Goal: Navigation & Orientation: Find specific page/section

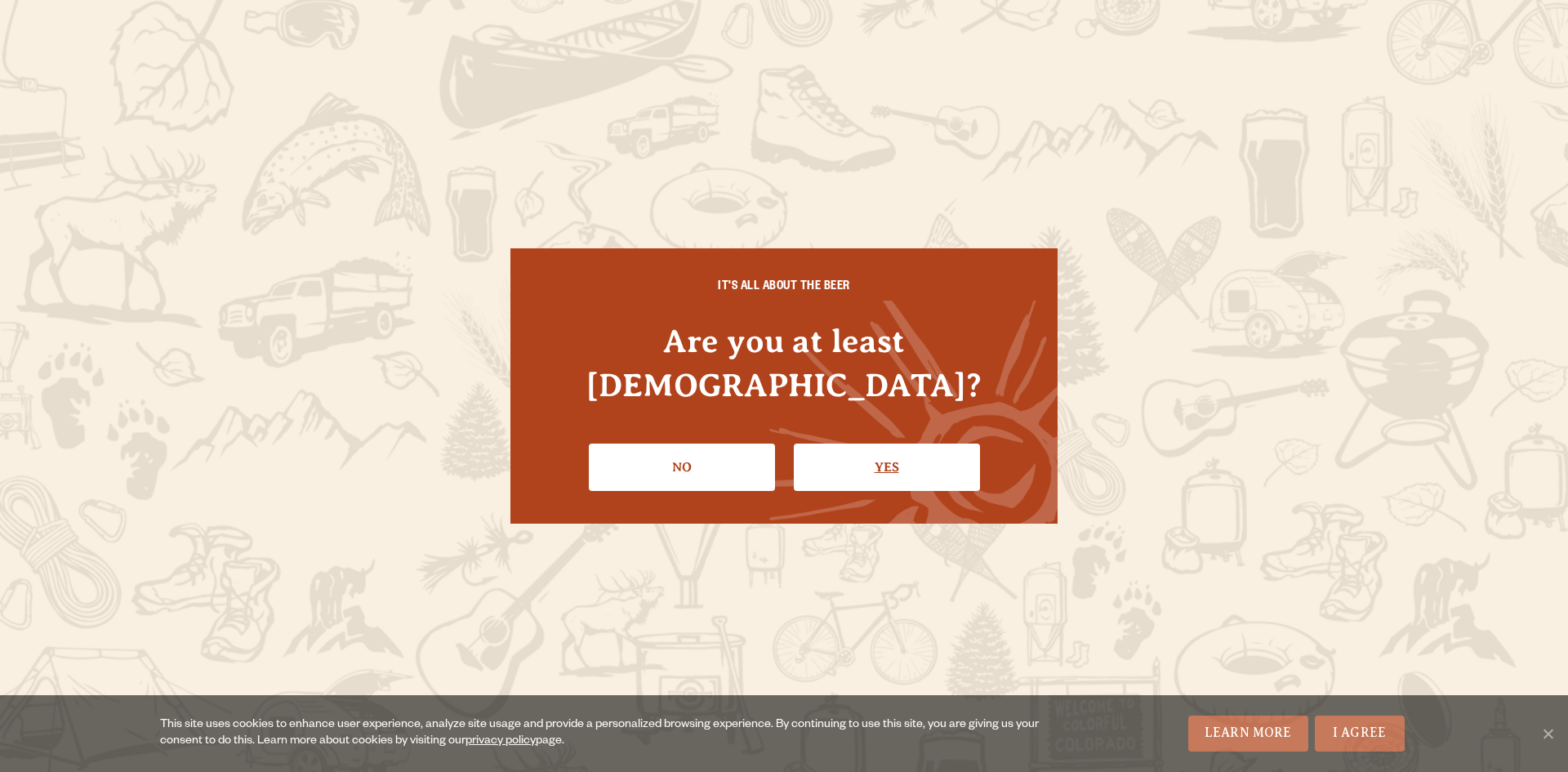
click at [854, 448] on link "Yes" at bounding box center [887, 467] width 186 height 47
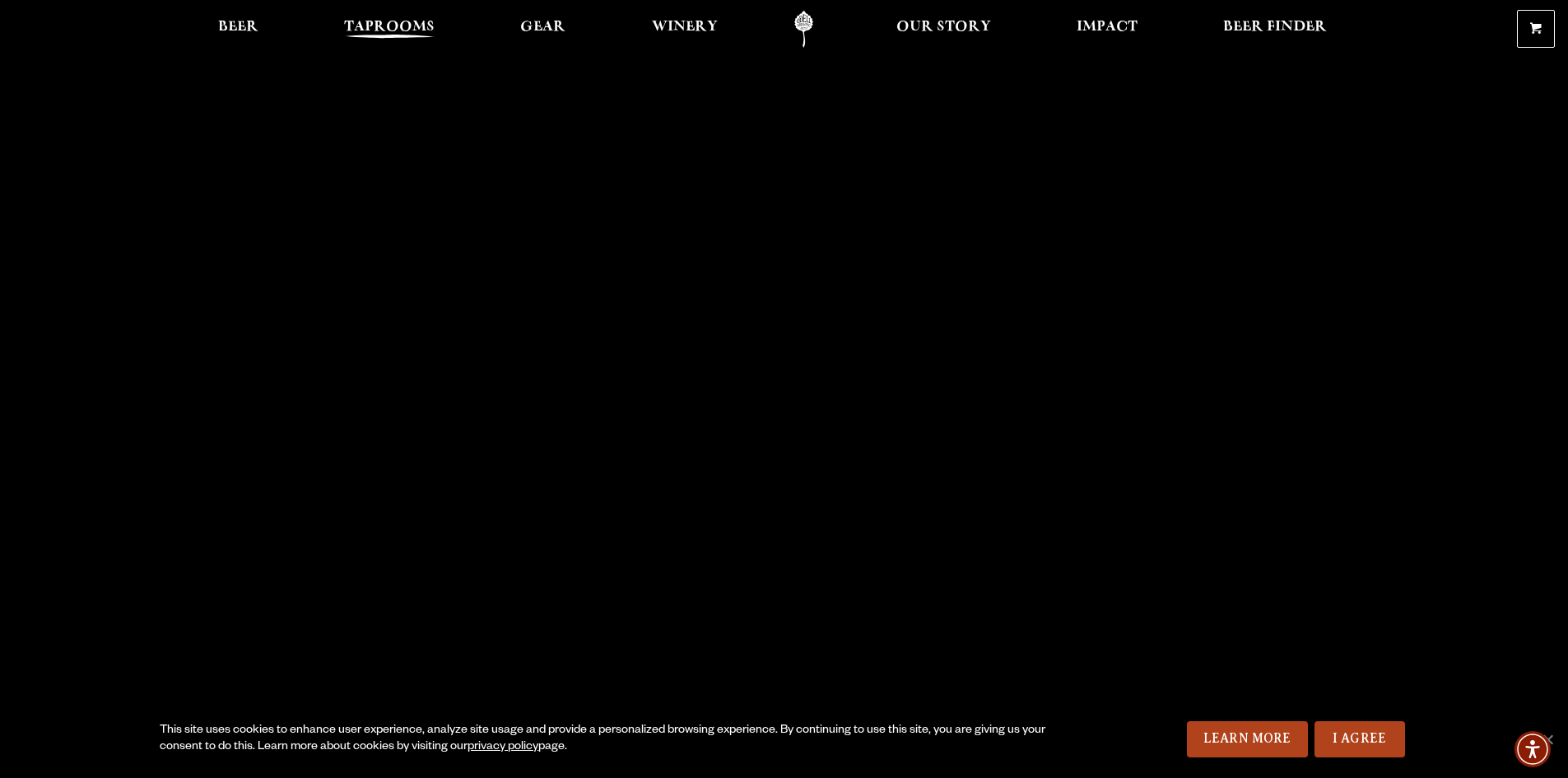
click at [364, 33] on span "Taprooms" at bounding box center [390, 27] width 91 height 14
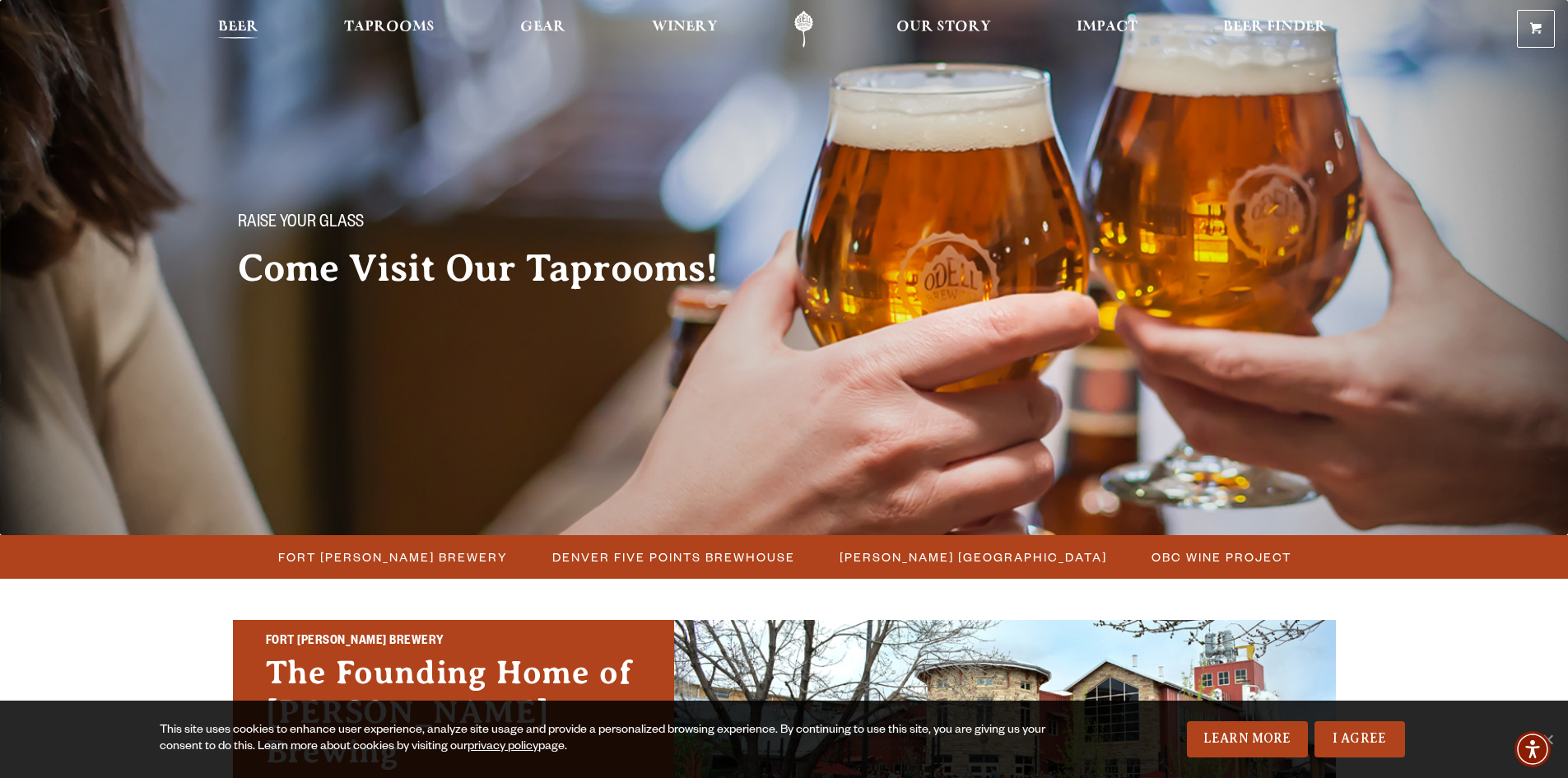
click at [233, 29] on span "Beer" at bounding box center [239, 27] width 41 height 14
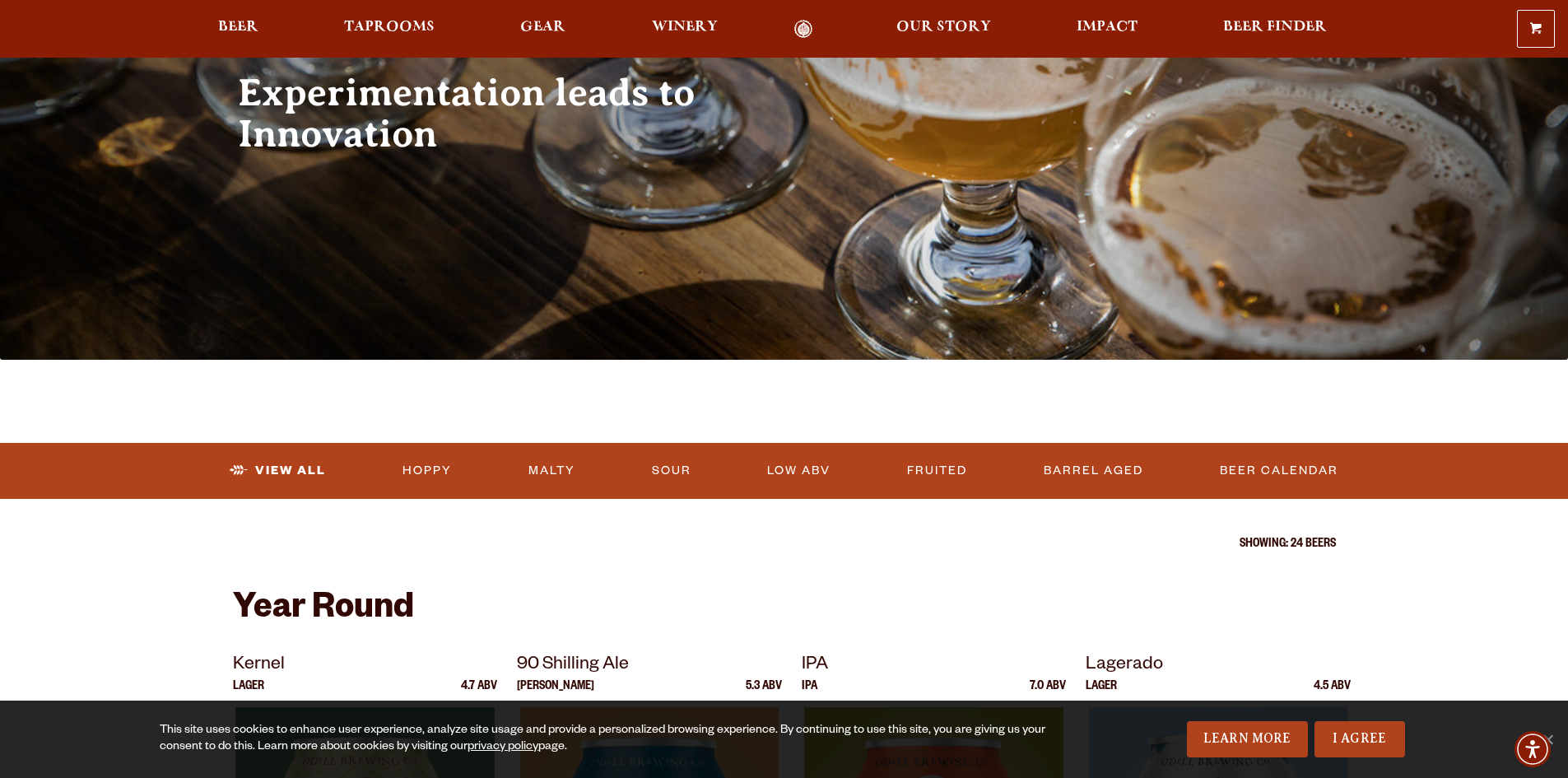
scroll to position [329, 0]
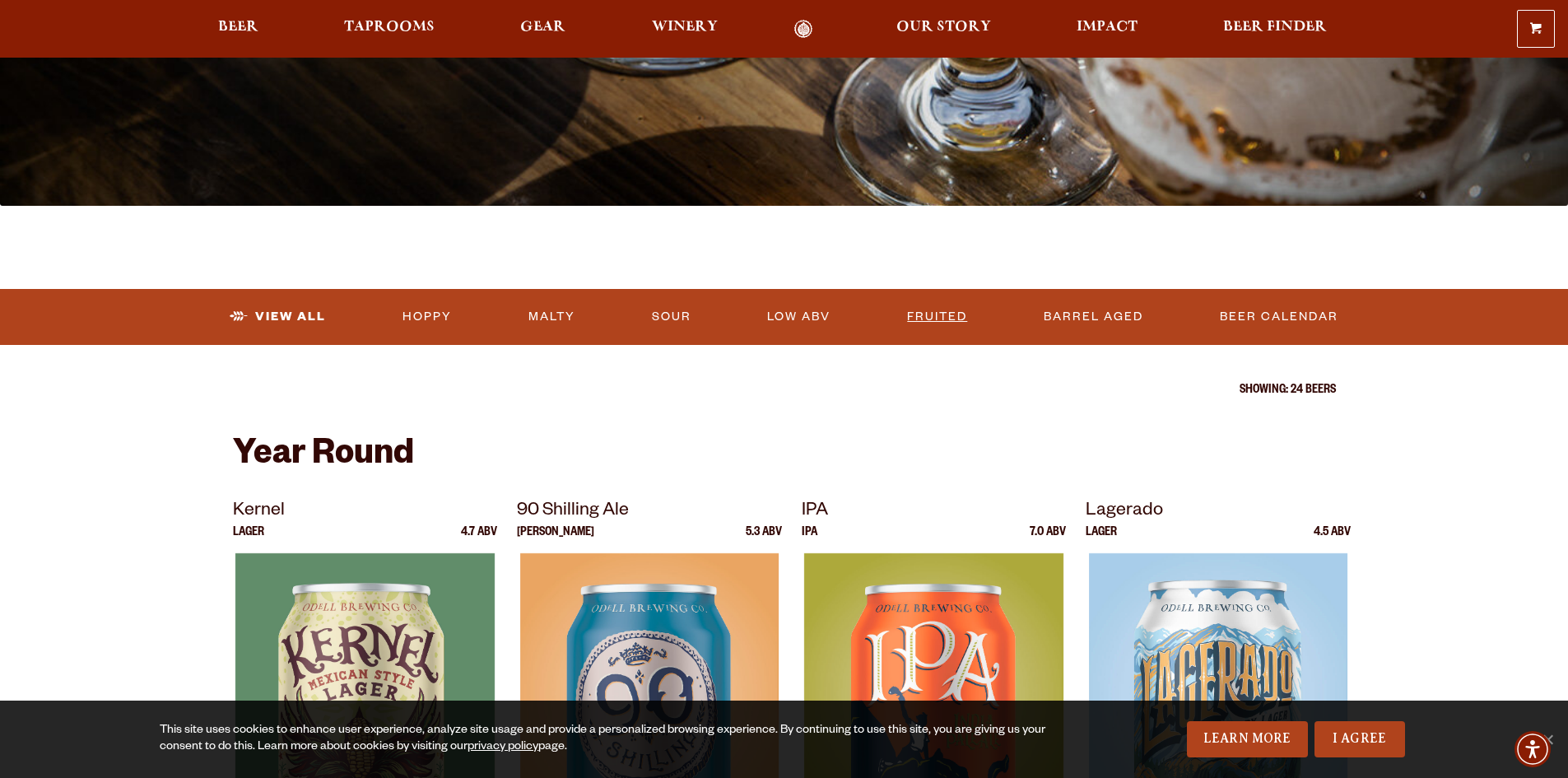
click at [950, 318] on link "Fruited" at bounding box center [937, 316] width 74 height 38
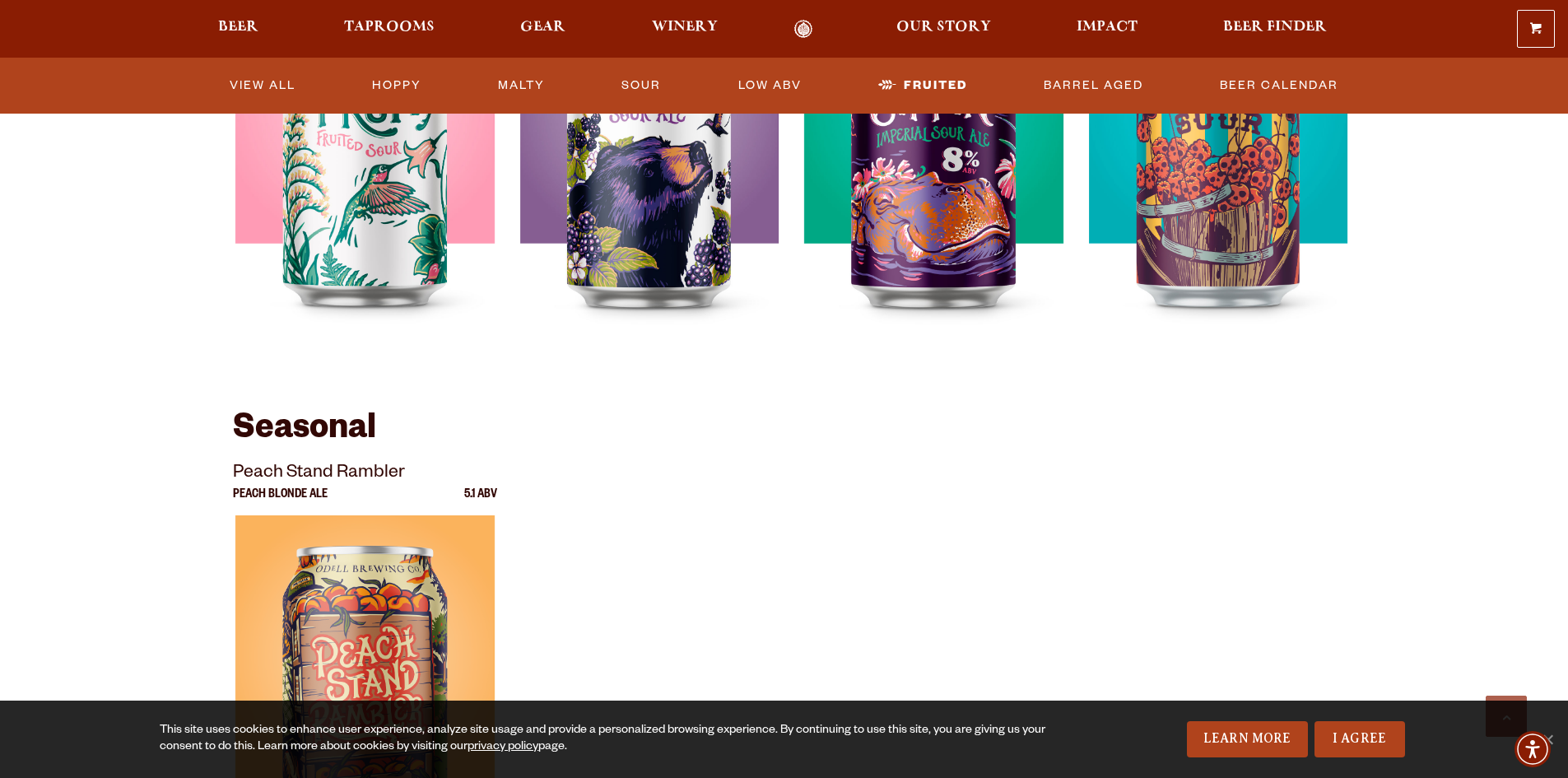
scroll to position [988, 0]
